Goal: Task Accomplishment & Management: Complete application form

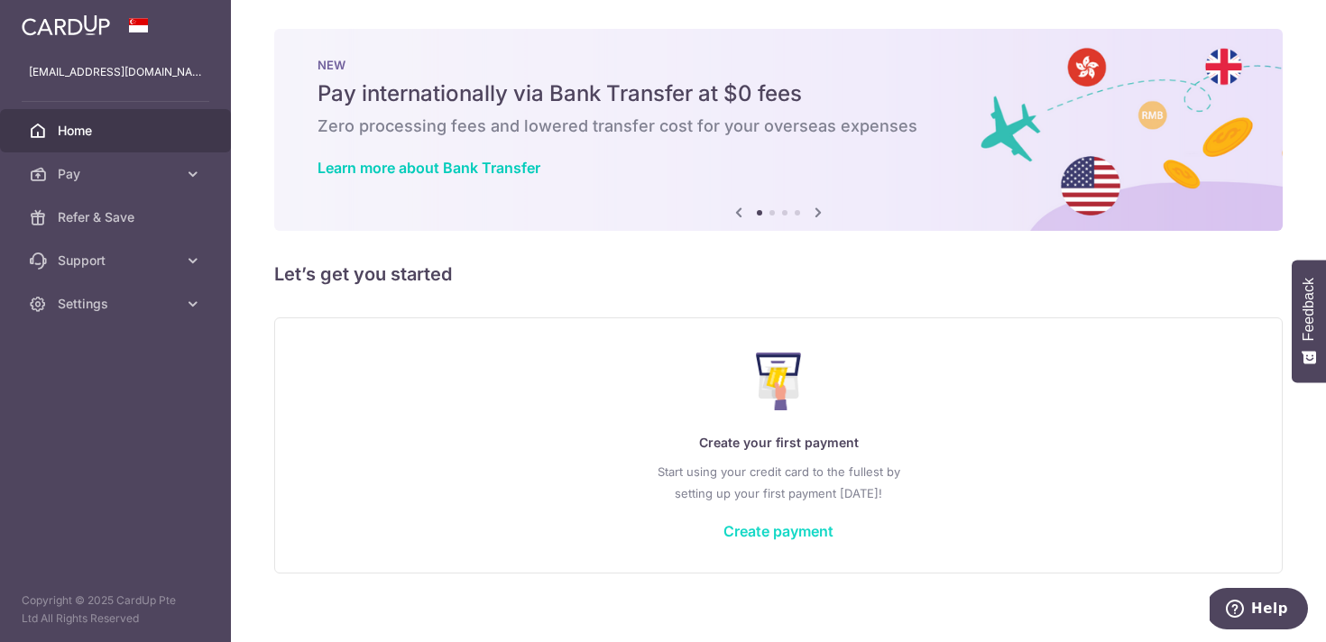
click at [762, 532] on link "Create payment" at bounding box center [778, 531] width 110 height 18
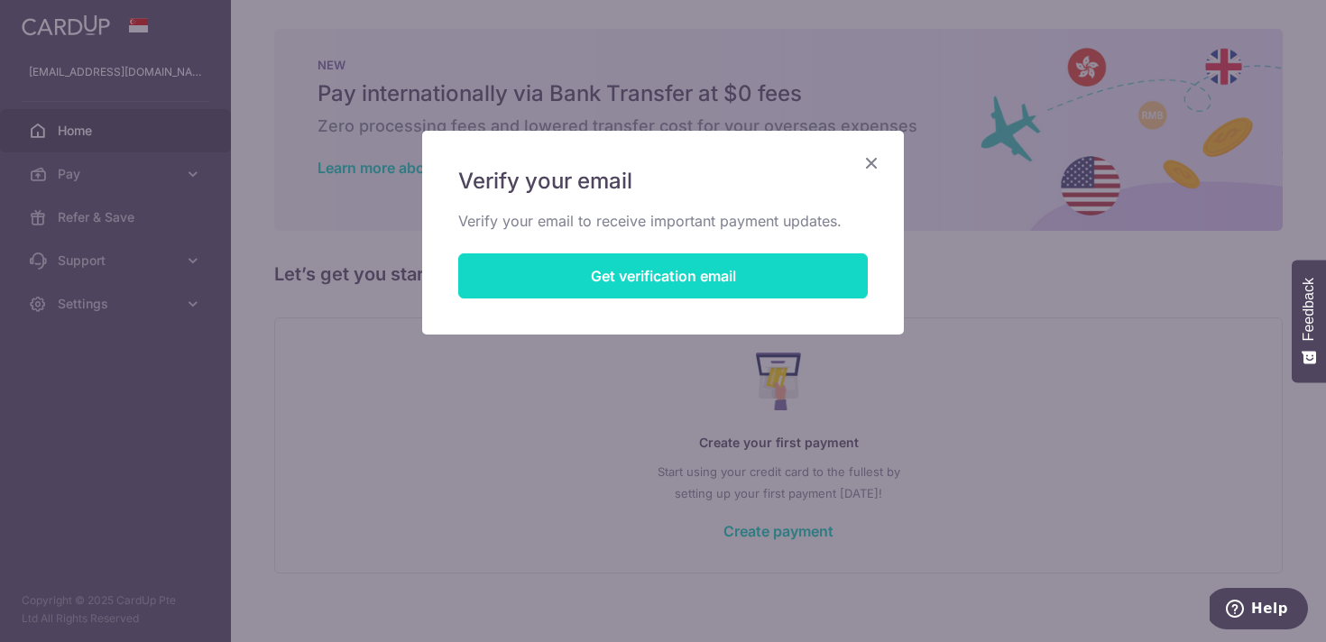
click at [785, 275] on button "Get verification email" at bounding box center [662, 275] width 409 height 45
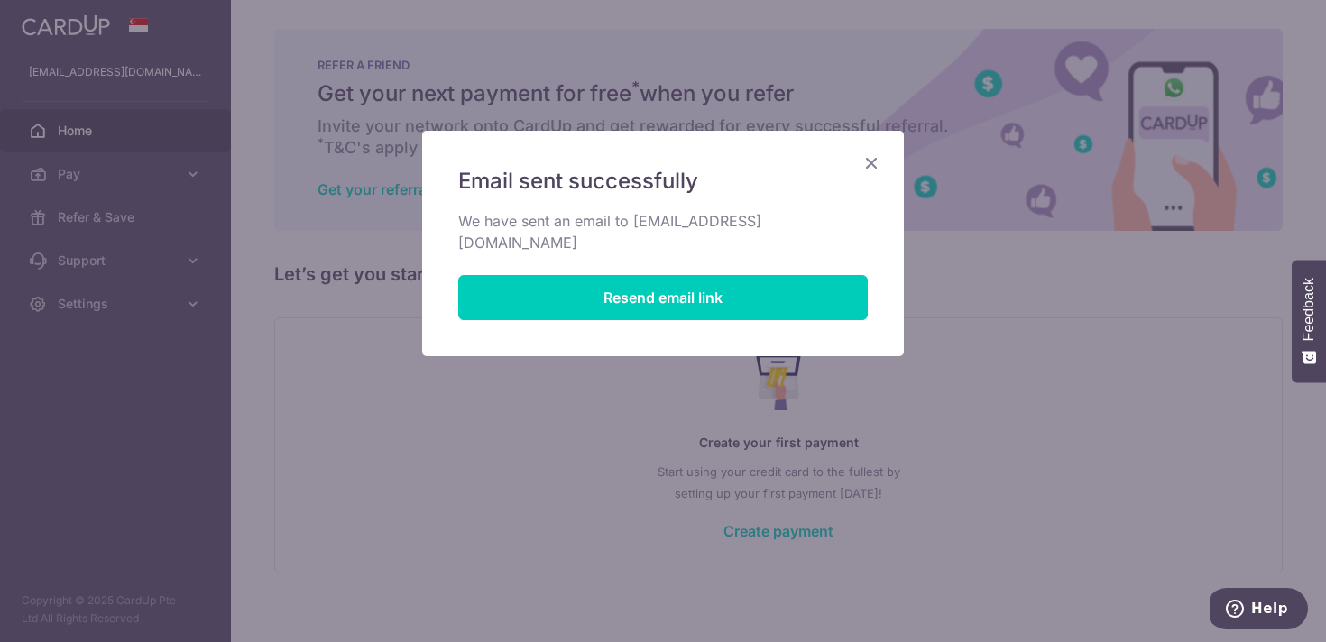
click at [870, 153] on icon "Close" at bounding box center [871, 162] width 22 height 23
